Goal: Navigation & Orientation: Go to known website

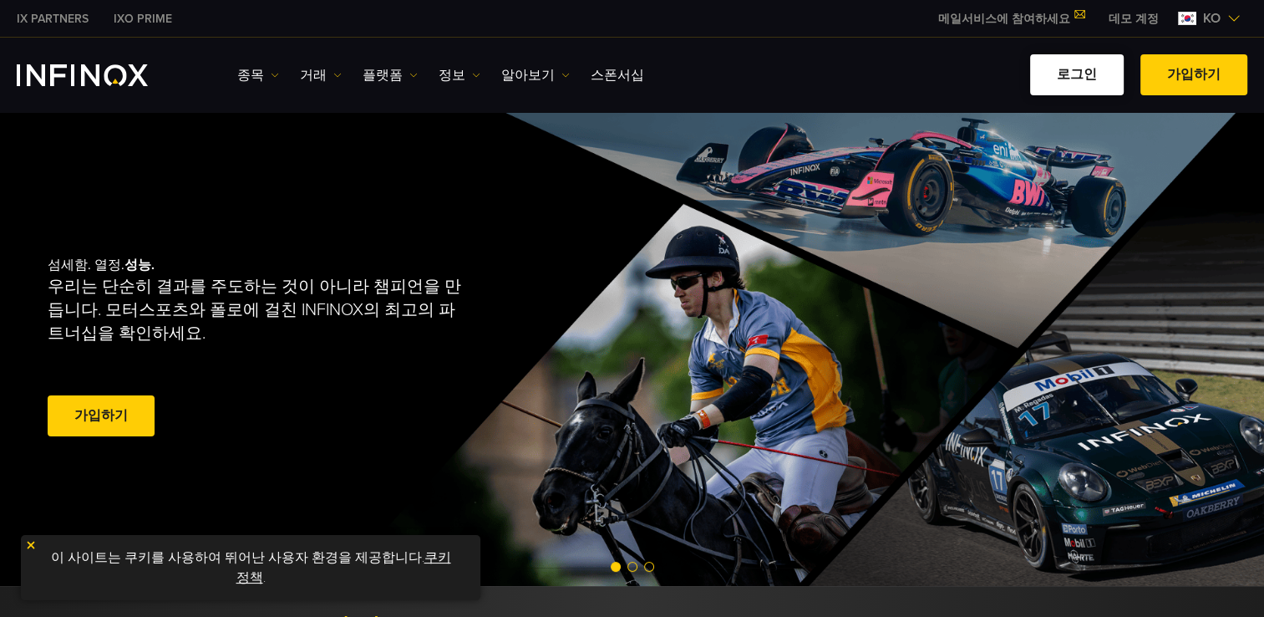
click at [1075, 69] on link "로그인" at bounding box center [1077, 74] width 94 height 41
